Goal: Book appointment/travel/reservation

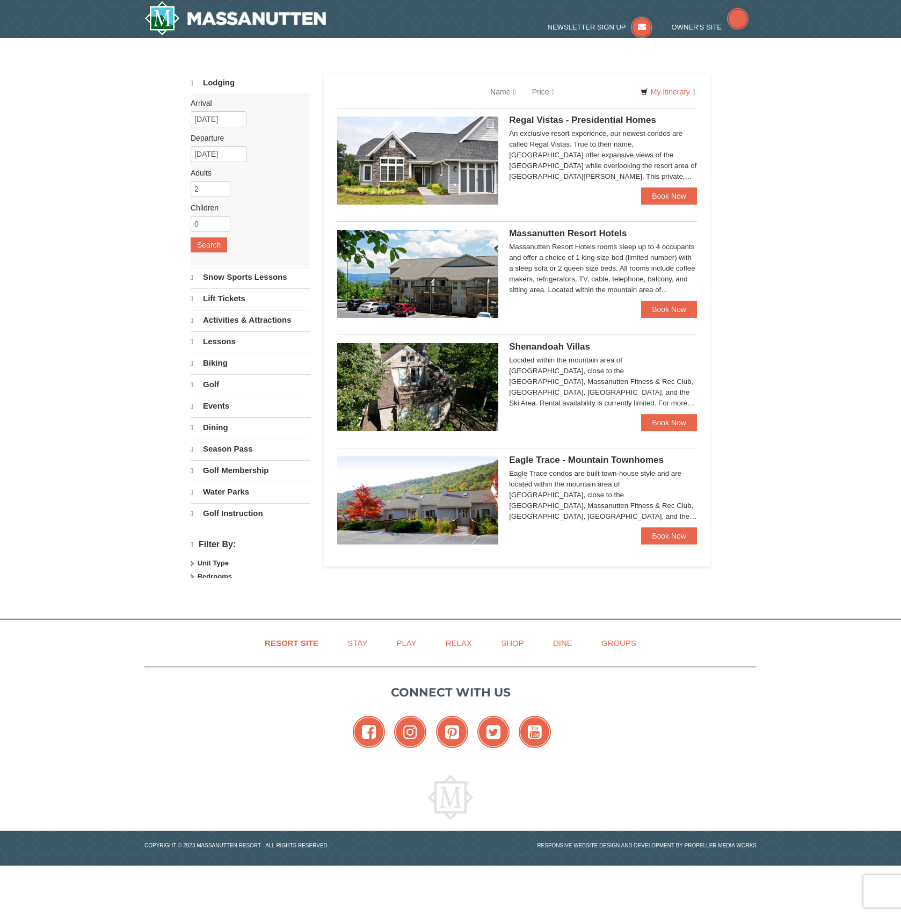
select select "10"
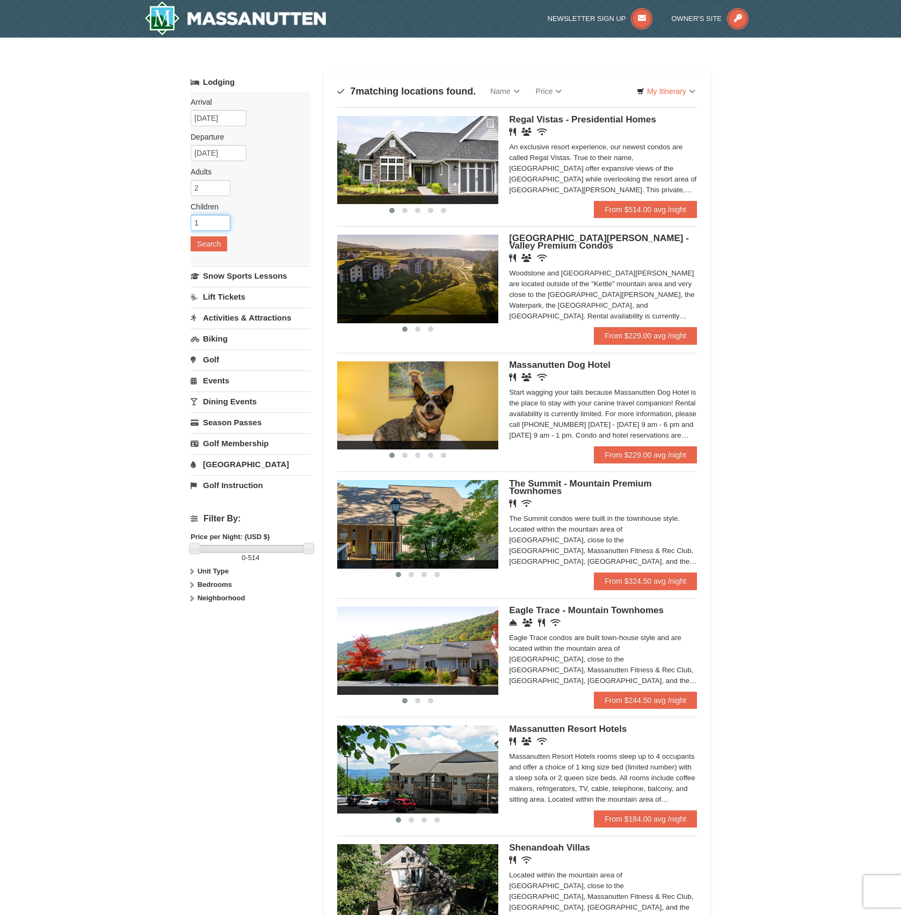
click at [223, 220] on input "1" at bounding box center [211, 223] width 40 height 16
type input "2"
click at [223, 220] on input "2" at bounding box center [211, 223] width 40 height 16
click at [215, 245] on button "Search" at bounding box center [209, 243] width 37 height 15
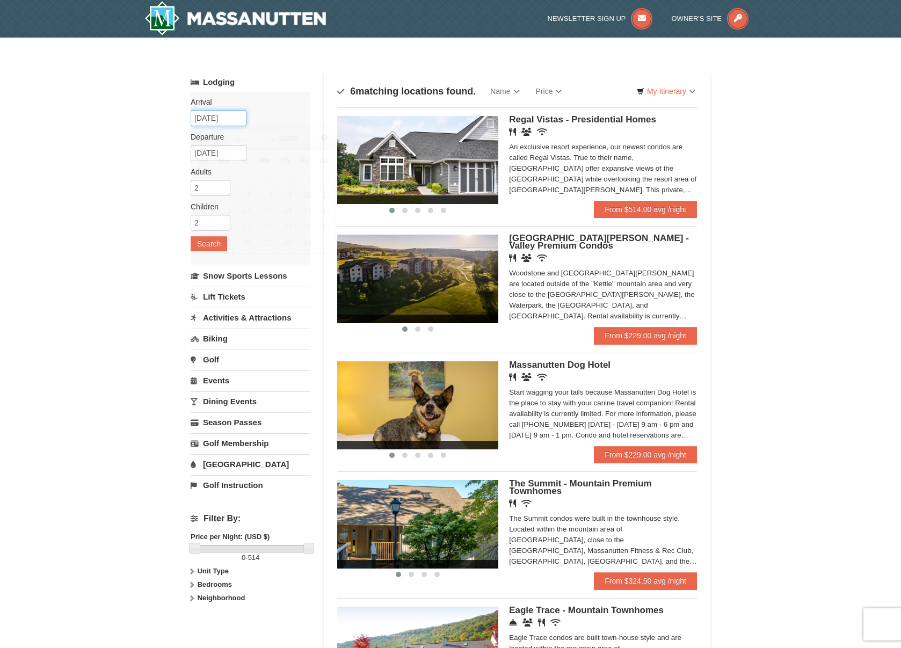
click at [208, 118] on input "10/11/2025" at bounding box center [219, 118] width 56 height 16
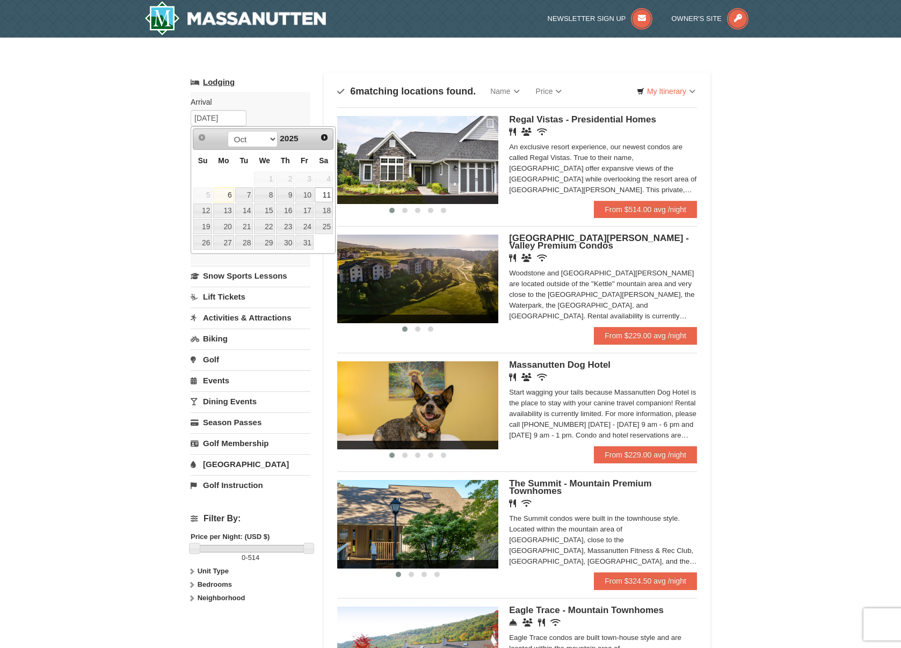
click at [279, 85] on link "Lodging" at bounding box center [251, 81] width 120 height 19
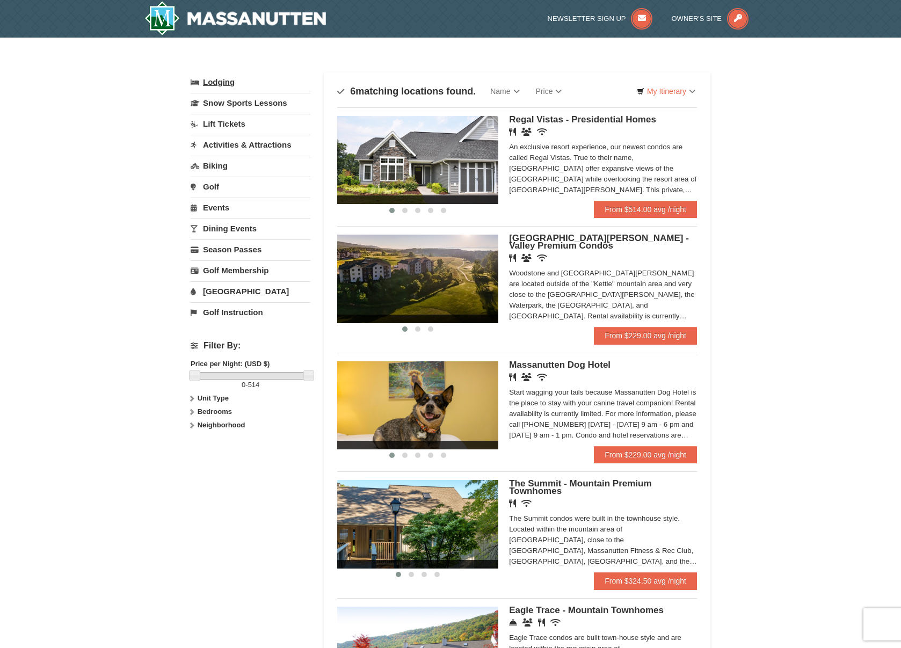
click at [228, 83] on link "Lodging" at bounding box center [251, 81] width 120 height 19
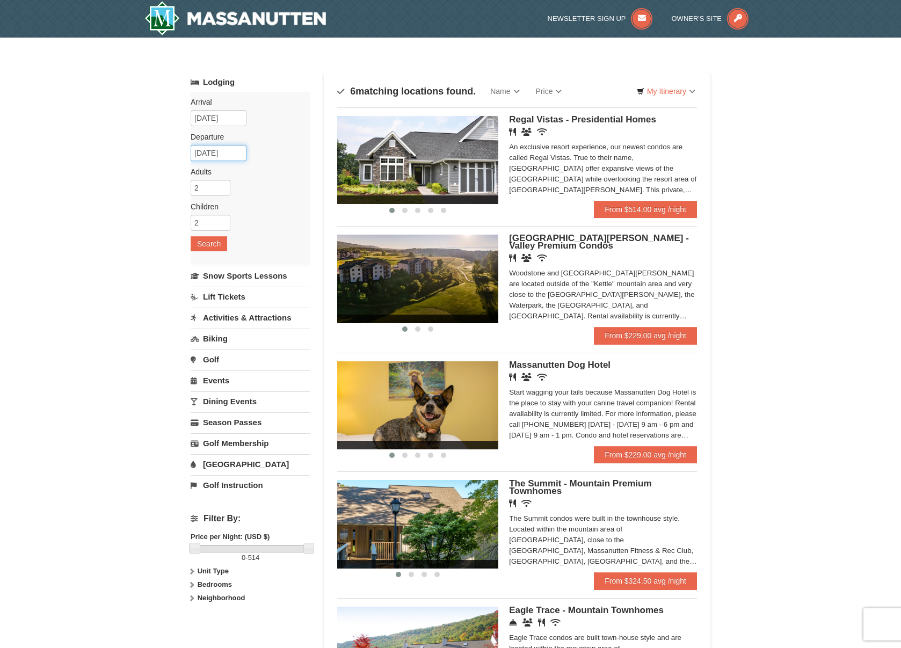
click at [215, 157] on input "[DATE]" at bounding box center [219, 153] width 56 height 16
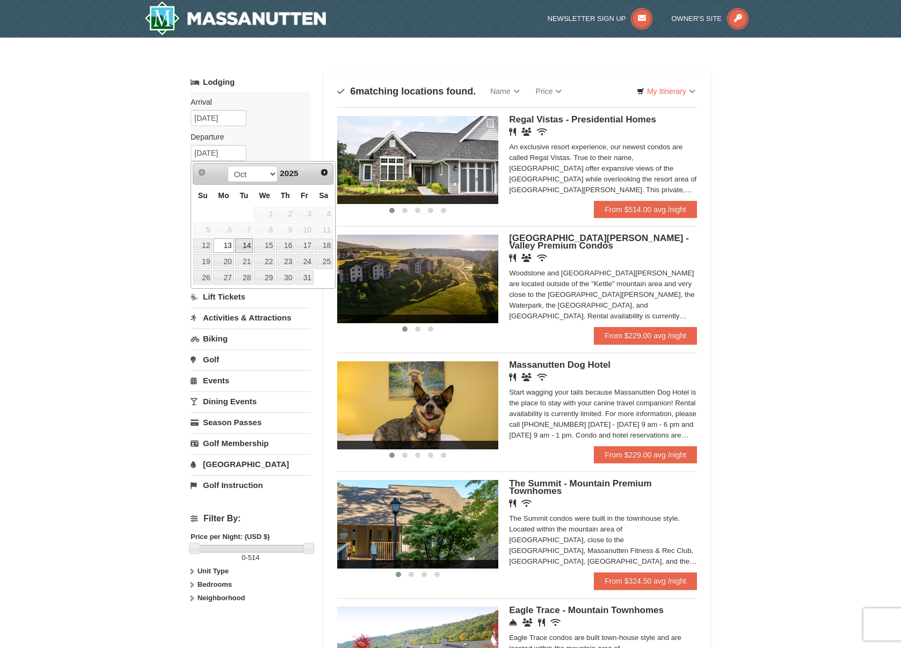
click at [246, 244] on link "14" at bounding box center [244, 245] width 18 height 15
type input "10/14/2025"
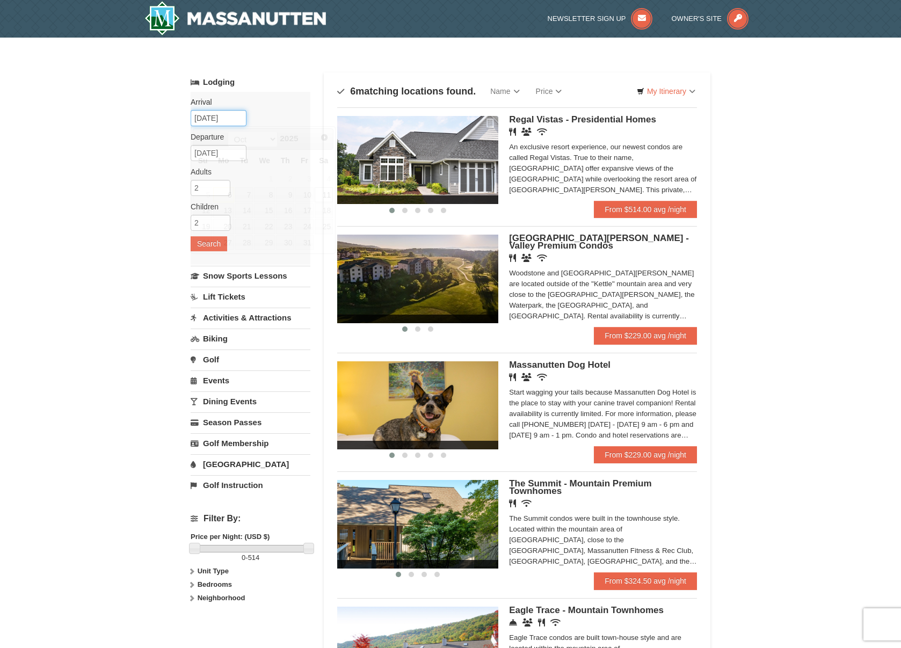
click at [208, 120] on input "[DATE]" at bounding box center [219, 118] width 56 height 16
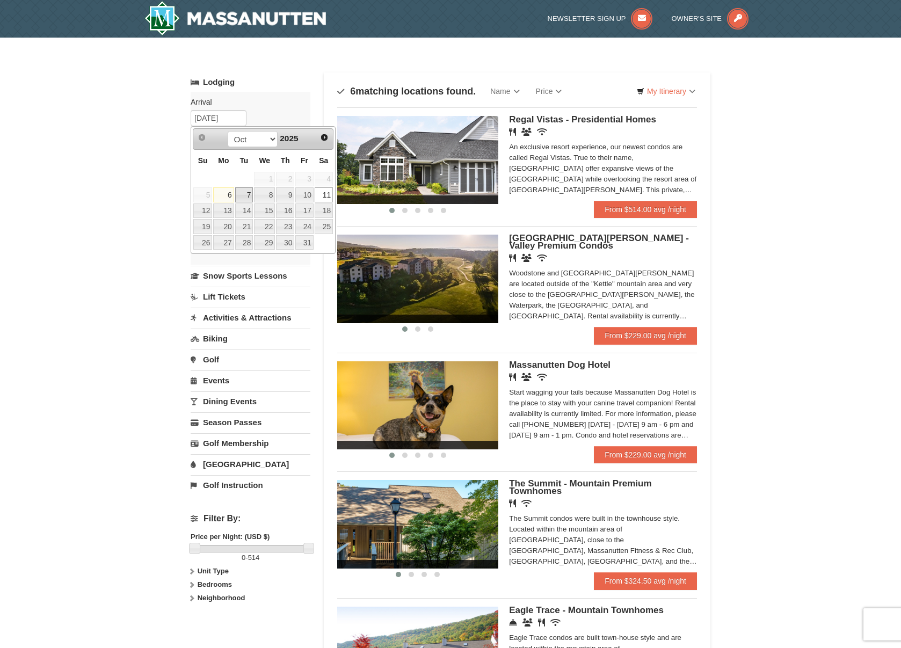
click at [244, 194] on link "7" at bounding box center [244, 194] width 18 height 15
type input "10/07/2025"
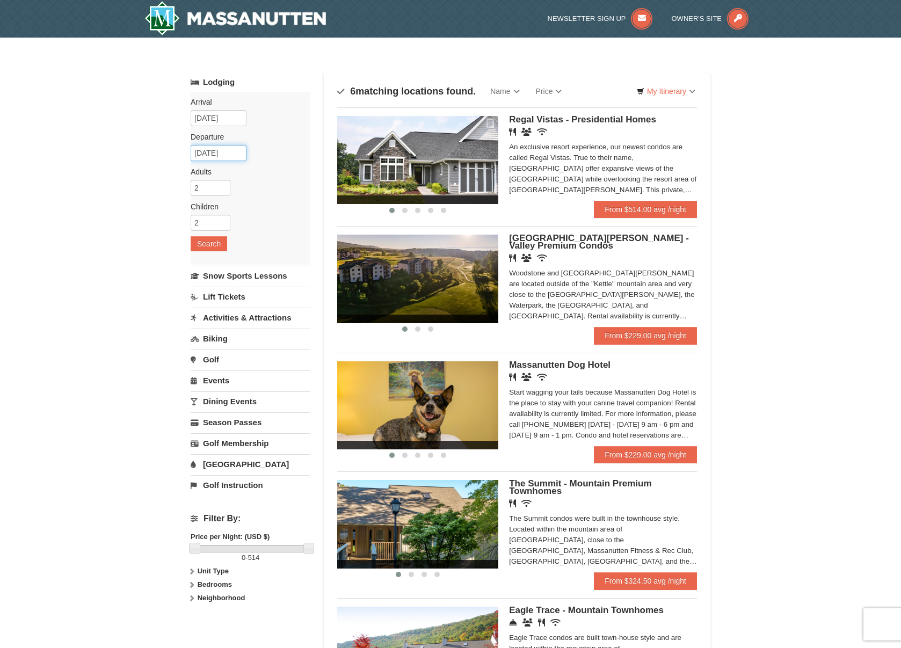
click at [208, 151] on input "10/14/2025" at bounding box center [219, 153] width 56 height 16
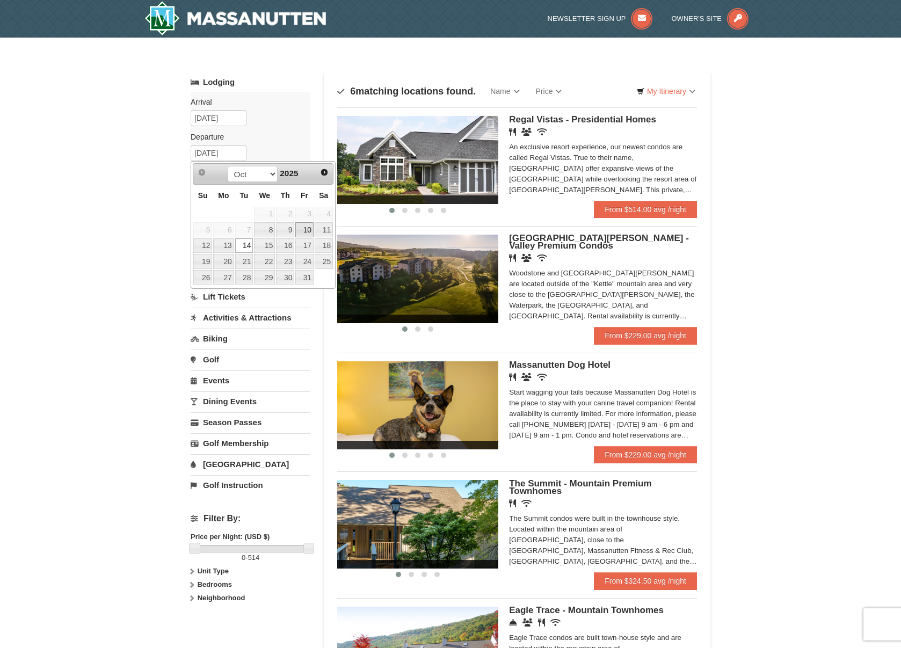
click at [304, 229] on link "10" at bounding box center [304, 229] width 18 height 15
type input "[DATE]"
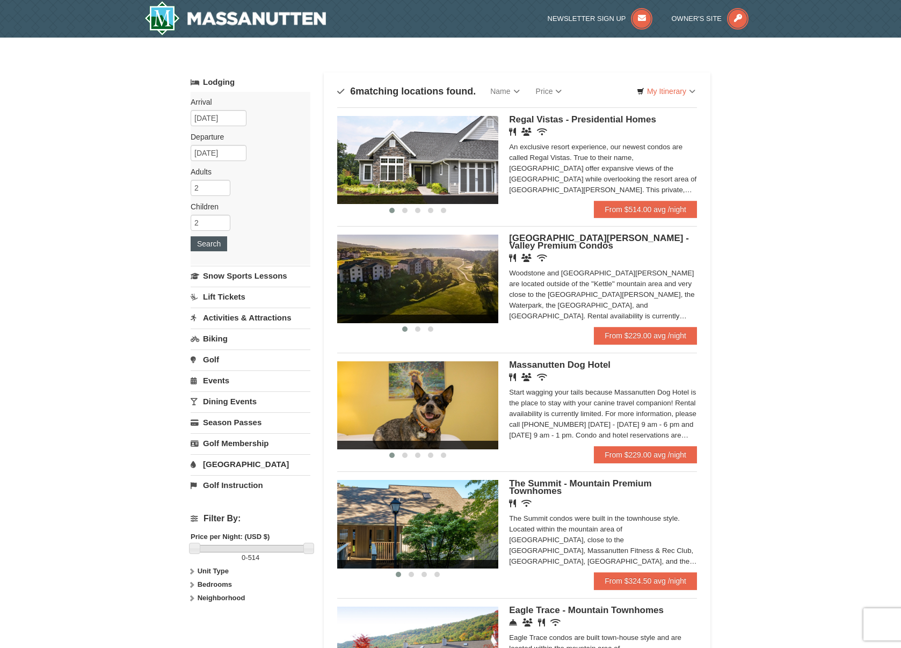
click at [208, 246] on button "Search" at bounding box center [209, 243] width 37 height 15
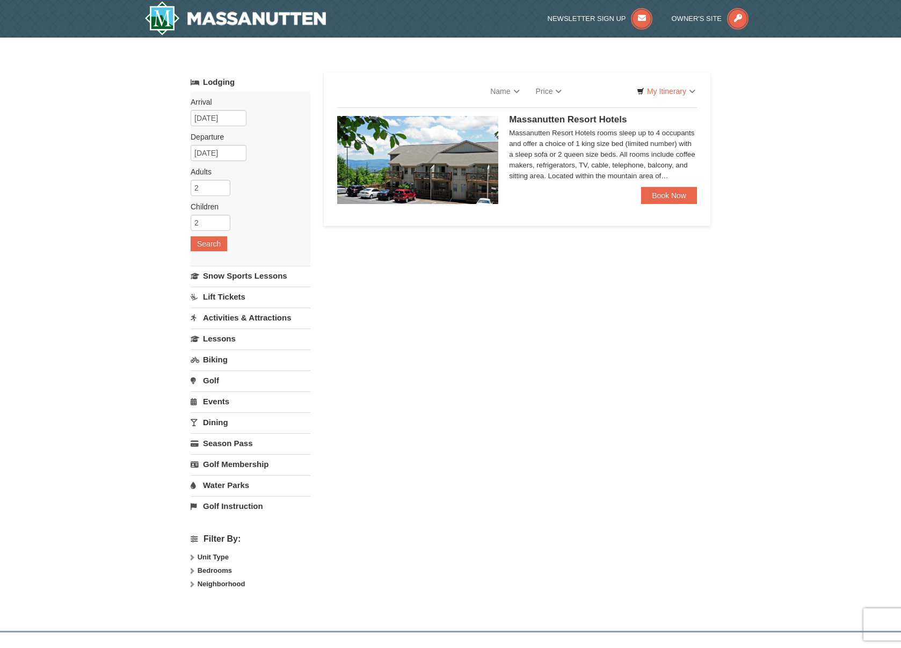
select select "10"
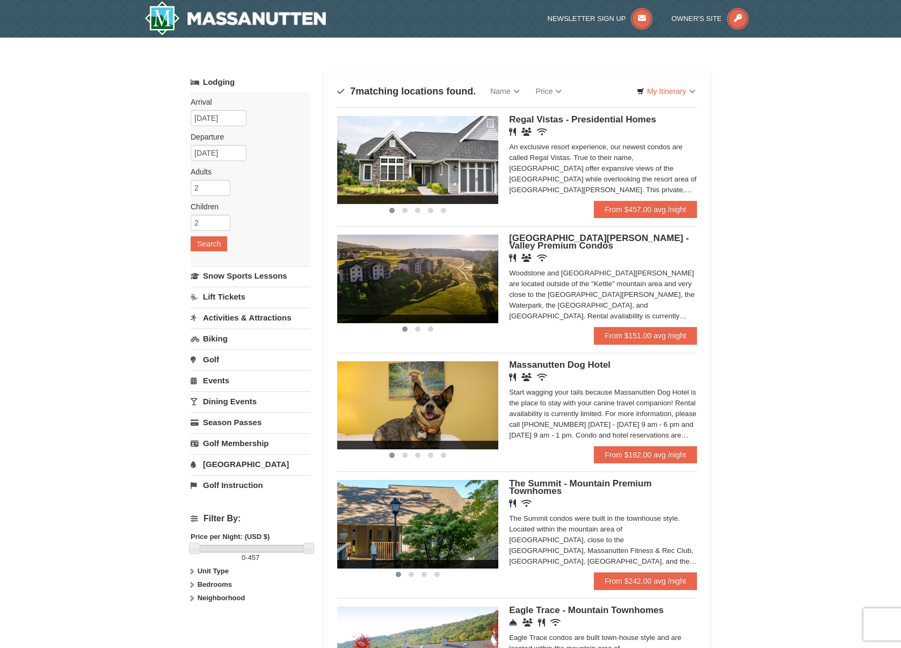
click at [447, 281] on img at bounding box center [417, 279] width 161 height 88
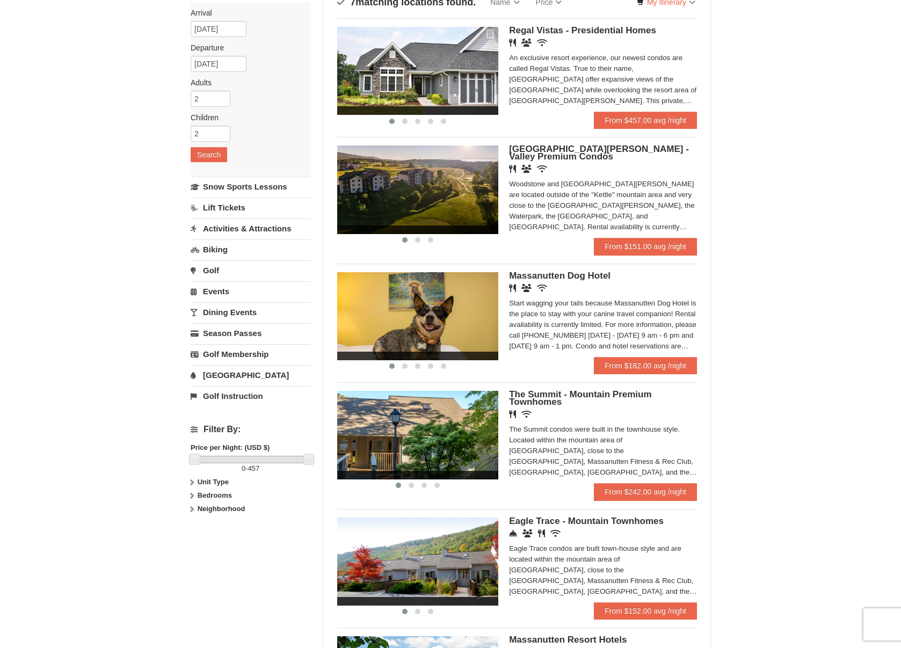
scroll to position [82, 0]
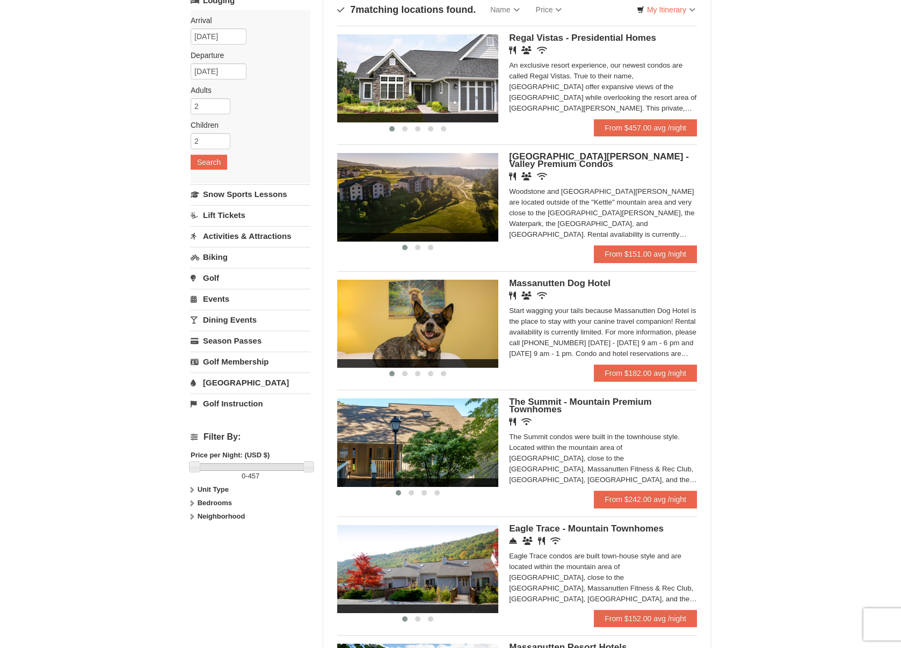
click at [579, 207] on div "Woodstone and [GEOGRAPHIC_DATA][PERSON_NAME] are located outside of the "Kettle…" at bounding box center [603, 213] width 188 height 54
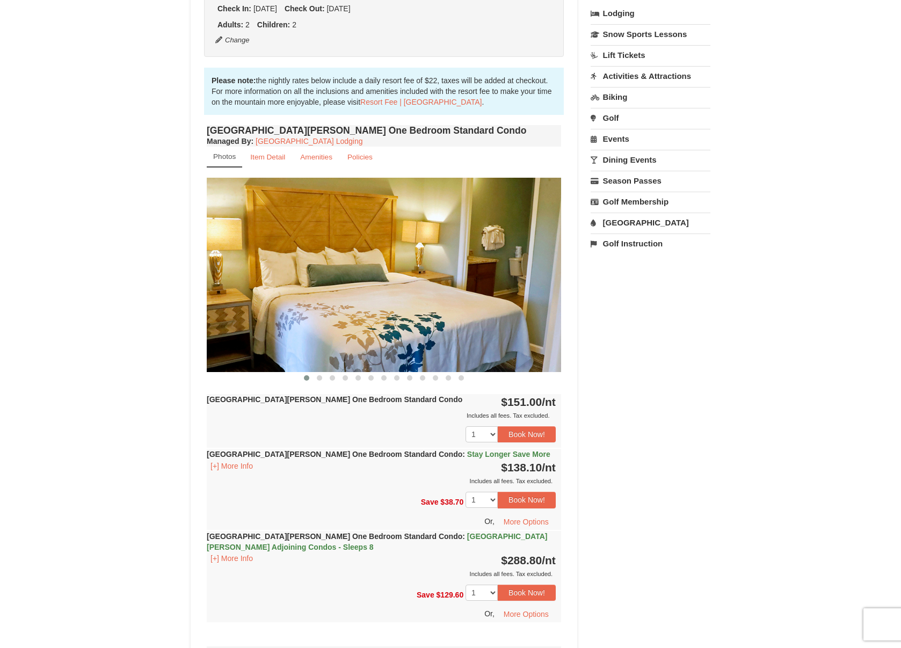
scroll to position [280, 0]
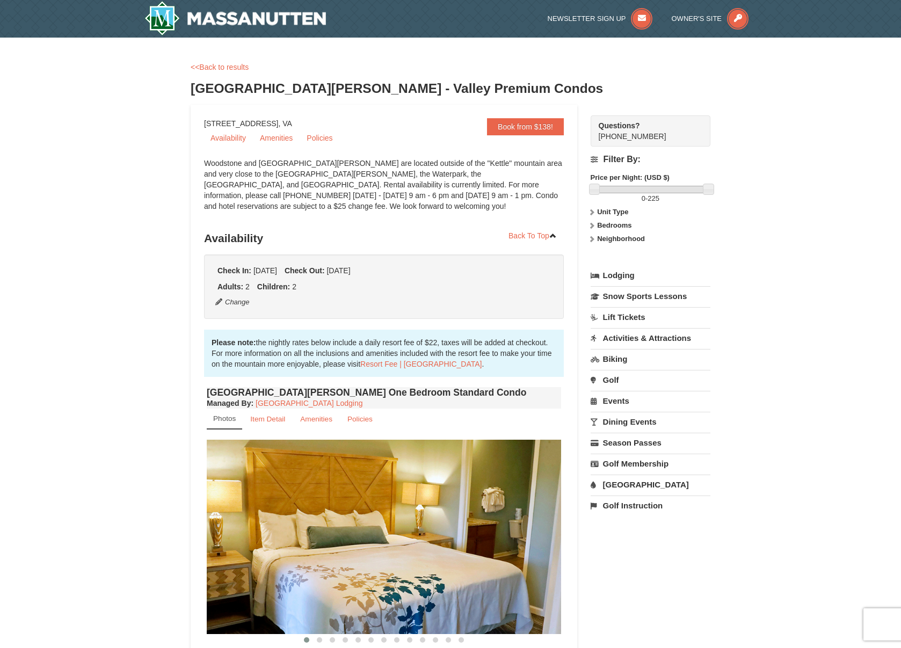
click at [269, 139] on link "Amenities" at bounding box center [276, 138] width 46 height 16
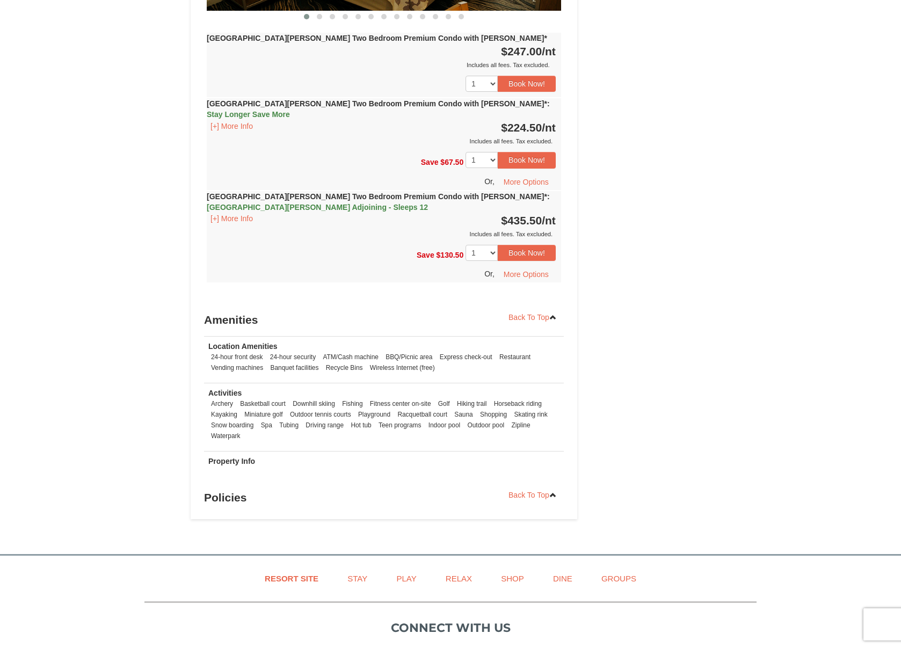
scroll to position [3362, 0]
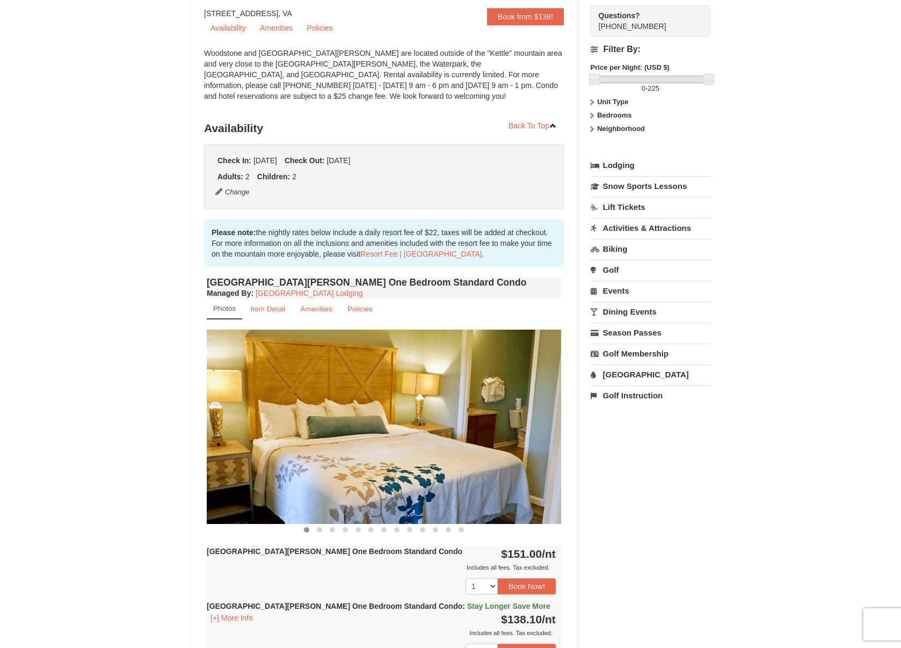
scroll to position [0, 0]
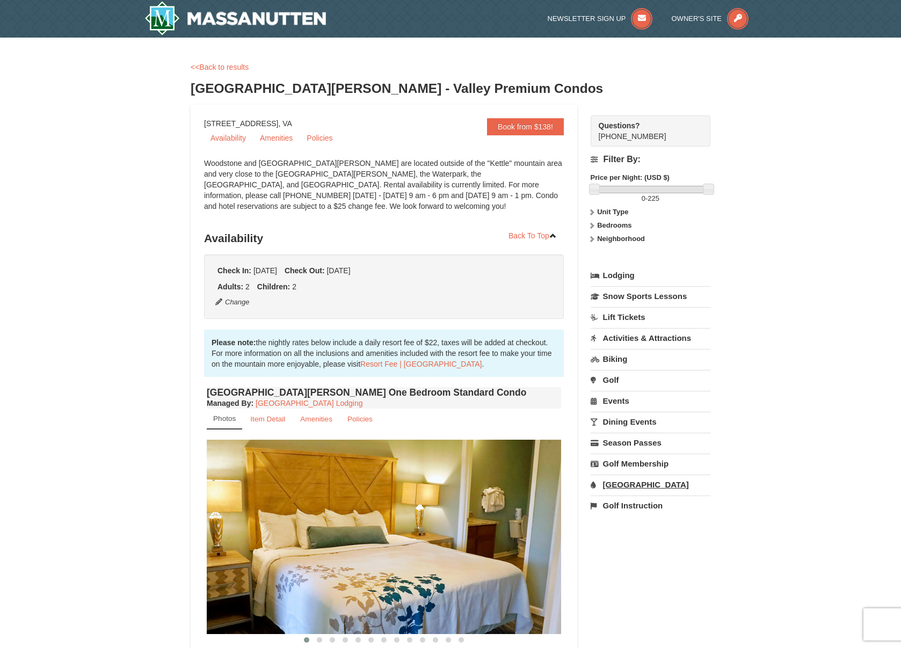
click at [629, 484] on link "[GEOGRAPHIC_DATA]" at bounding box center [651, 485] width 120 height 20
click at [608, 550] on button "Search" at bounding box center [609, 552] width 37 height 15
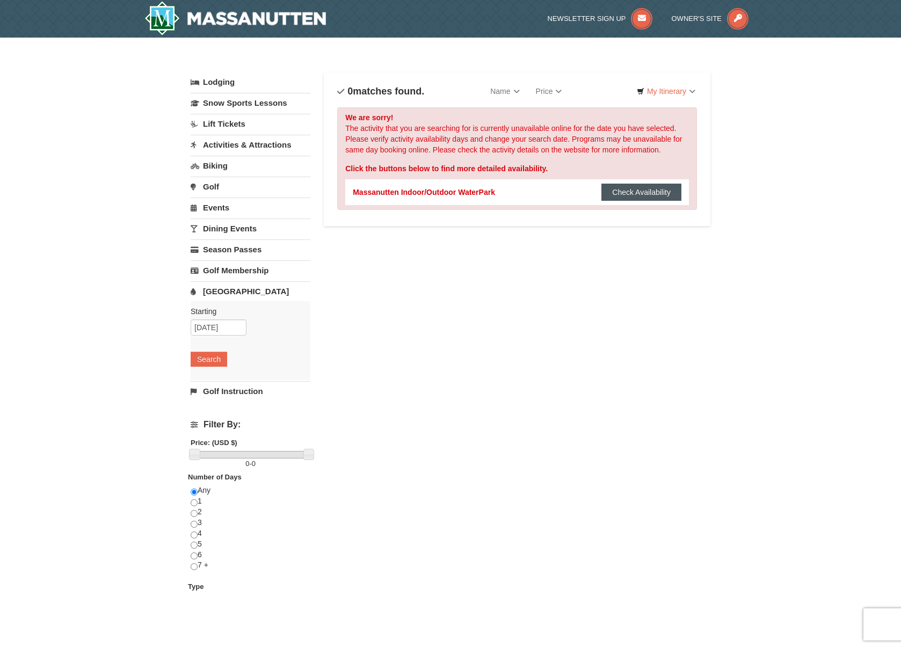
click at [636, 192] on button "Check Availability" at bounding box center [641, 192] width 80 height 17
